Goal: Task Accomplishment & Management: Manage account settings

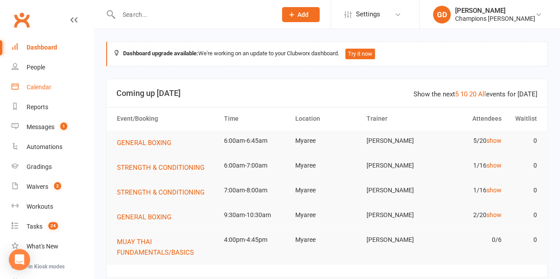
click at [36, 89] on div "Calendar" at bounding box center [39, 87] width 25 height 7
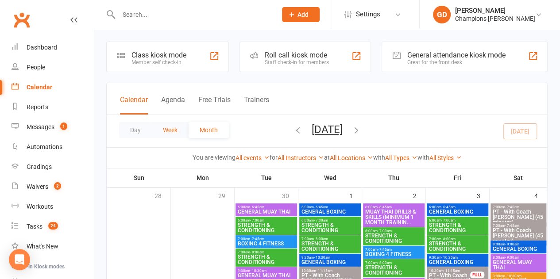
click at [171, 129] on button "Week" at bounding box center [170, 130] width 37 height 16
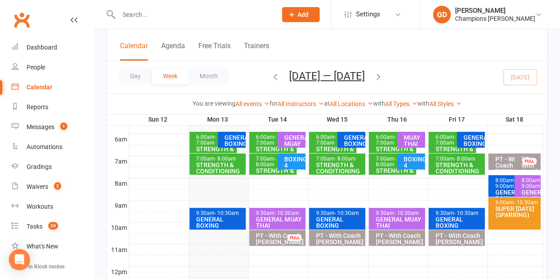
scroll to position [172, 0]
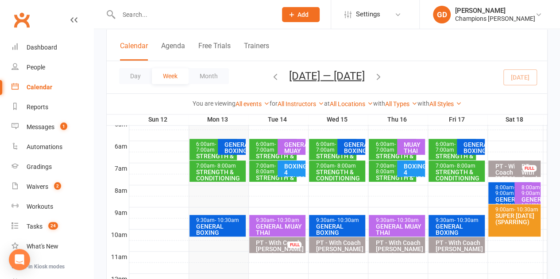
click at [212, 151] on span "- 7:00am" at bounding box center [206, 147] width 20 height 12
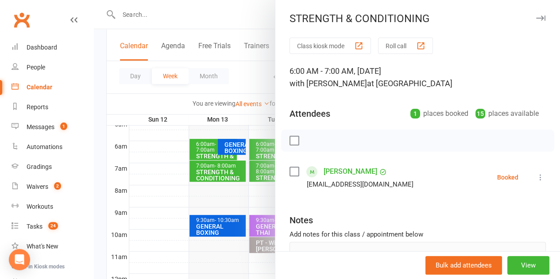
click at [156, 174] on div at bounding box center [327, 139] width 466 height 279
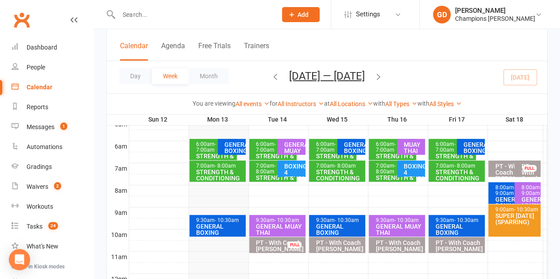
click at [212, 169] on div "STRENGTH & CONDITIONING" at bounding box center [220, 175] width 48 height 12
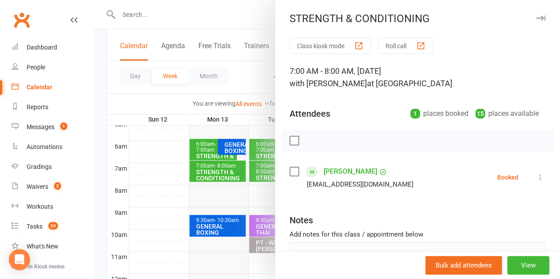
click at [165, 168] on div at bounding box center [327, 139] width 466 height 279
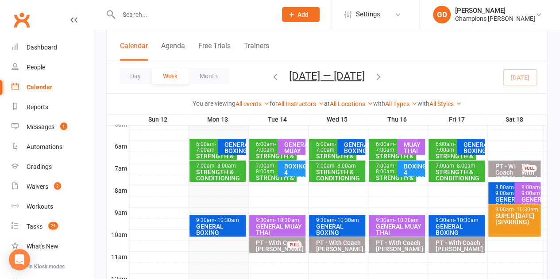
click at [205, 148] on span "- 7:00am" at bounding box center [206, 147] width 20 height 12
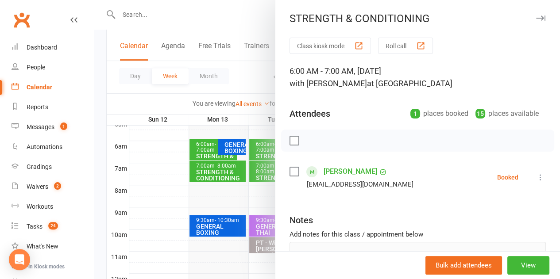
click at [213, 174] on div at bounding box center [327, 139] width 466 height 279
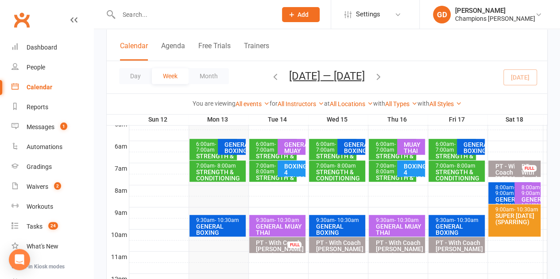
click at [213, 174] on div "STRENGTH & CONDITIONING" at bounding box center [220, 175] width 48 height 12
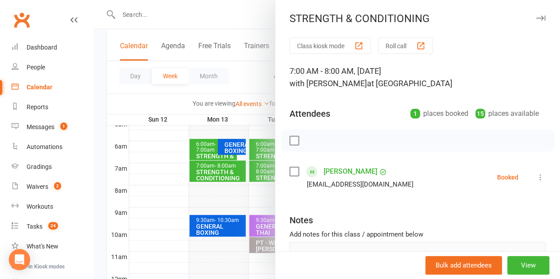
click at [202, 150] on div at bounding box center [327, 139] width 466 height 279
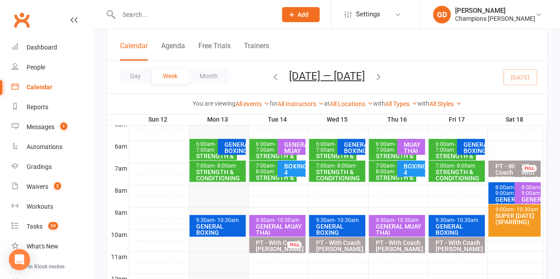
click at [202, 150] on span "- 7:00am" at bounding box center [206, 147] width 20 height 12
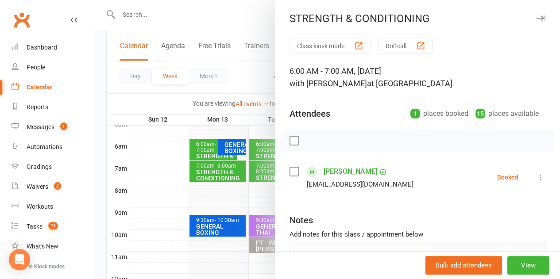
click at [343, 171] on link "[PERSON_NAME]" at bounding box center [351, 172] width 54 height 14
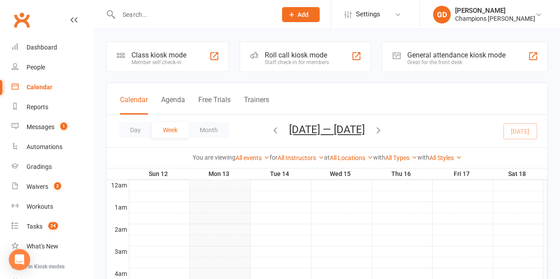
click at [291, 189] on div at bounding box center [338, 185] width 418 height 11
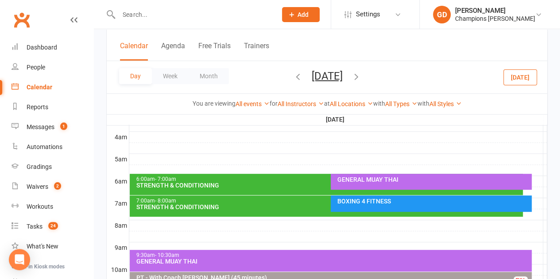
scroll to position [140, 0]
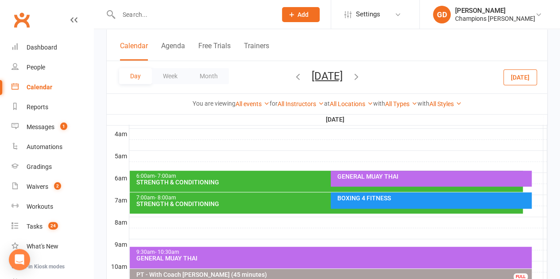
click at [201, 172] on div "6:00am - 7:00am STRENGTH & CONDITIONING" at bounding box center [326, 181] width 393 height 21
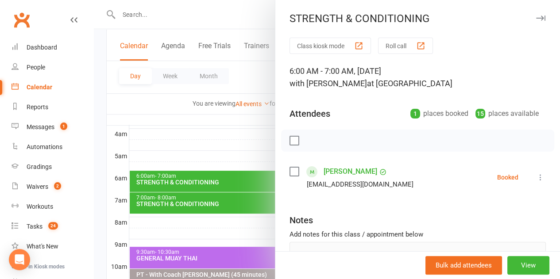
click at [229, 149] on div at bounding box center [327, 139] width 466 height 279
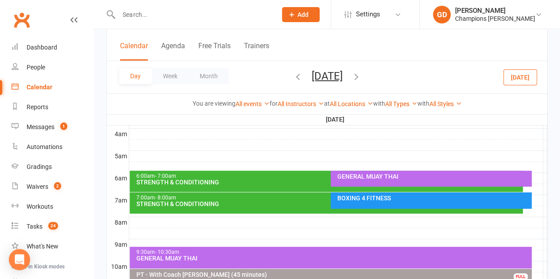
click at [287, 158] on div at bounding box center [338, 156] width 418 height 11
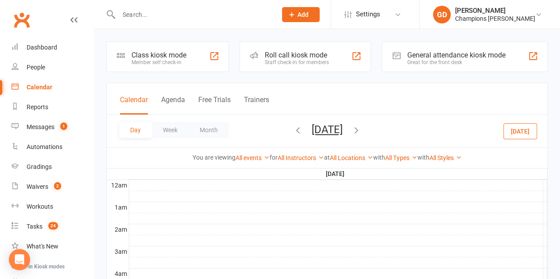
scroll to position [0, 0]
click at [293, 130] on icon "button" at bounding box center [298, 130] width 10 height 10
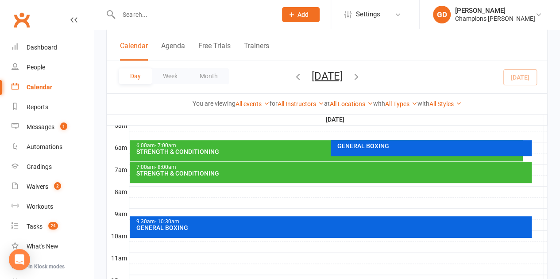
scroll to position [167, 0]
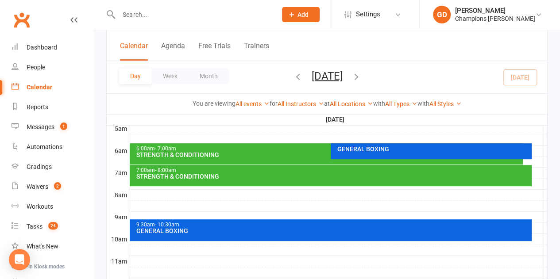
click at [352, 148] on div "GENERAL BOXING" at bounding box center [433, 149] width 193 height 6
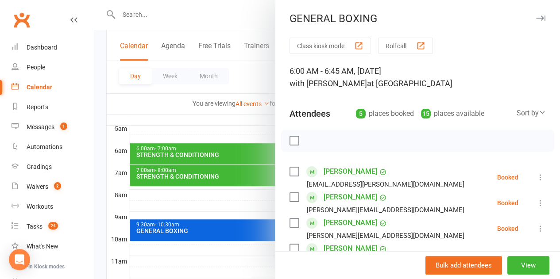
click at [192, 147] on div at bounding box center [327, 139] width 466 height 279
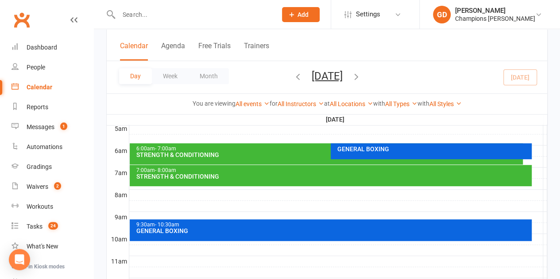
click at [209, 152] on div "STRENGTH & CONDITIONING" at bounding box center [328, 155] width 385 height 6
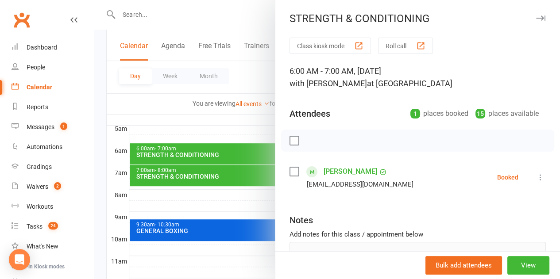
click at [234, 170] on div at bounding box center [327, 139] width 466 height 279
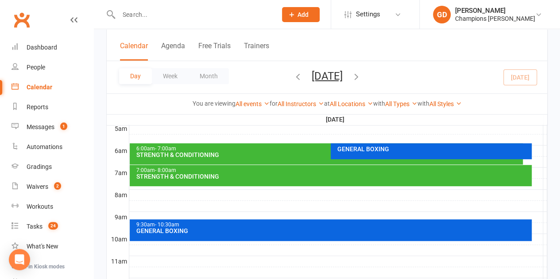
click at [218, 148] on div "6:00am - 7:00am" at bounding box center [328, 149] width 385 height 6
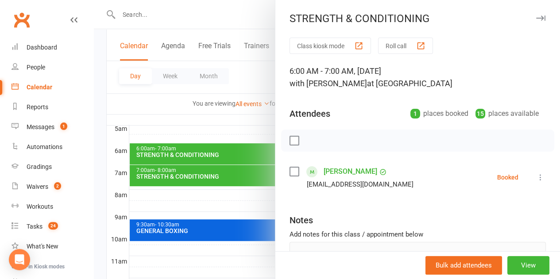
click at [340, 168] on link "[PERSON_NAME]" at bounding box center [351, 172] width 54 height 14
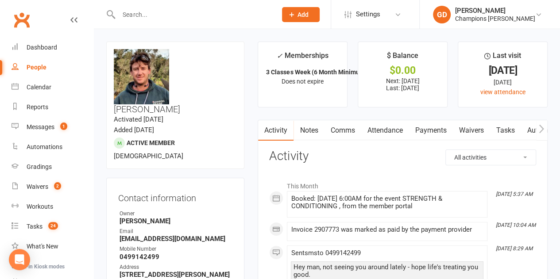
click at [390, 129] on link "Attendance" at bounding box center [385, 130] width 48 height 20
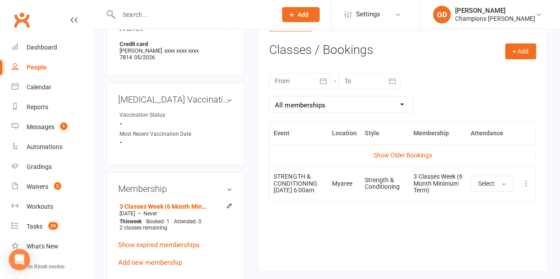
scroll to position [347, 0]
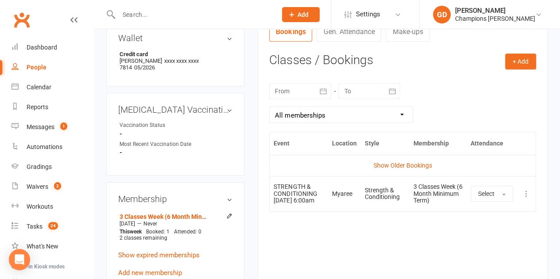
click at [322, 90] on icon "button" at bounding box center [323, 91] width 9 height 9
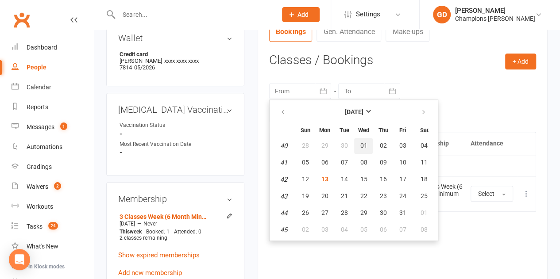
click at [367, 145] on button "01" at bounding box center [363, 146] width 19 height 16
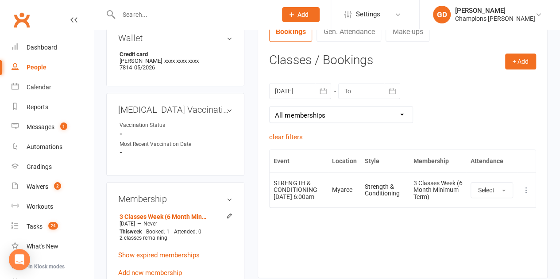
click at [314, 90] on div at bounding box center [300, 91] width 62 height 16
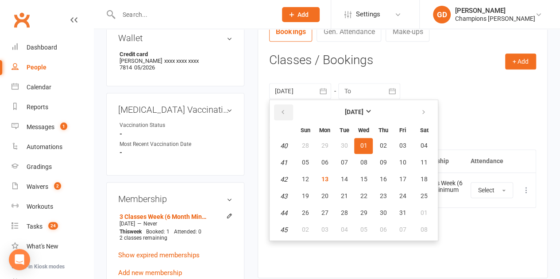
click at [278, 110] on button "button" at bounding box center [283, 113] width 19 height 16
click at [328, 142] on span "01" at bounding box center [324, 145] width 7 height 7
type input "[DATE]"
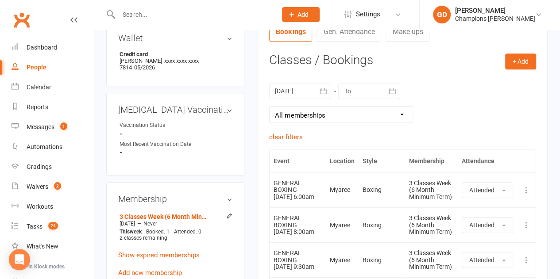
scroll to position [103, 0]
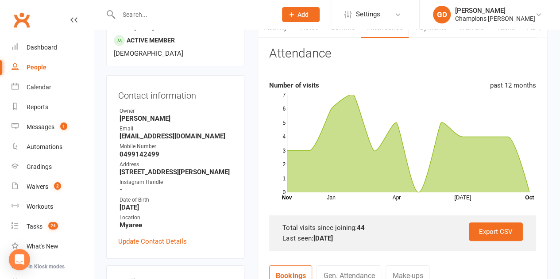
click at [22, 17] on link "Clubworx" at bounding box center [22, 20] width 22 height 22
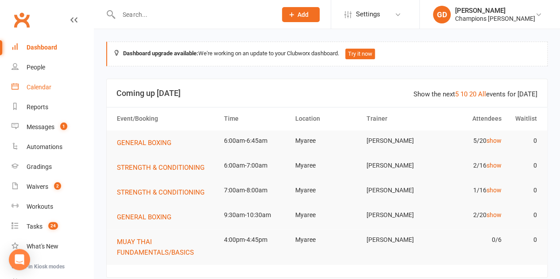
click at [39, 90] on div "Calendar" at bounding box center [39, 87] width 25 height 7
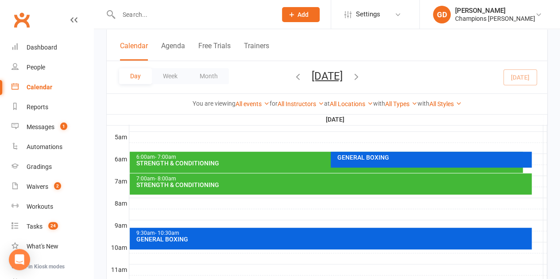
scroll to position [156, 0]
